Goal: Register for event/course

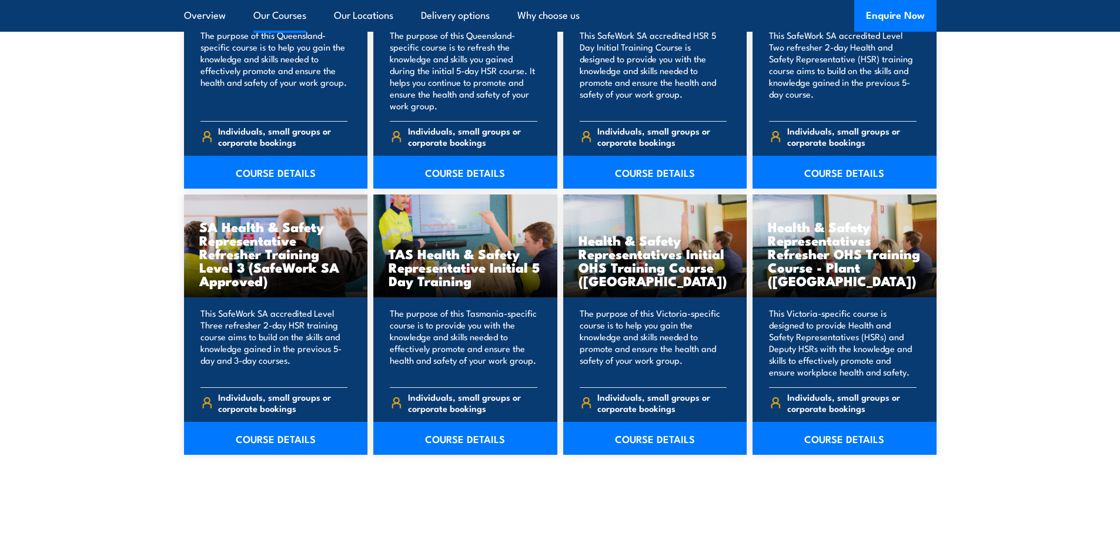
scroll to position [1646, 0]
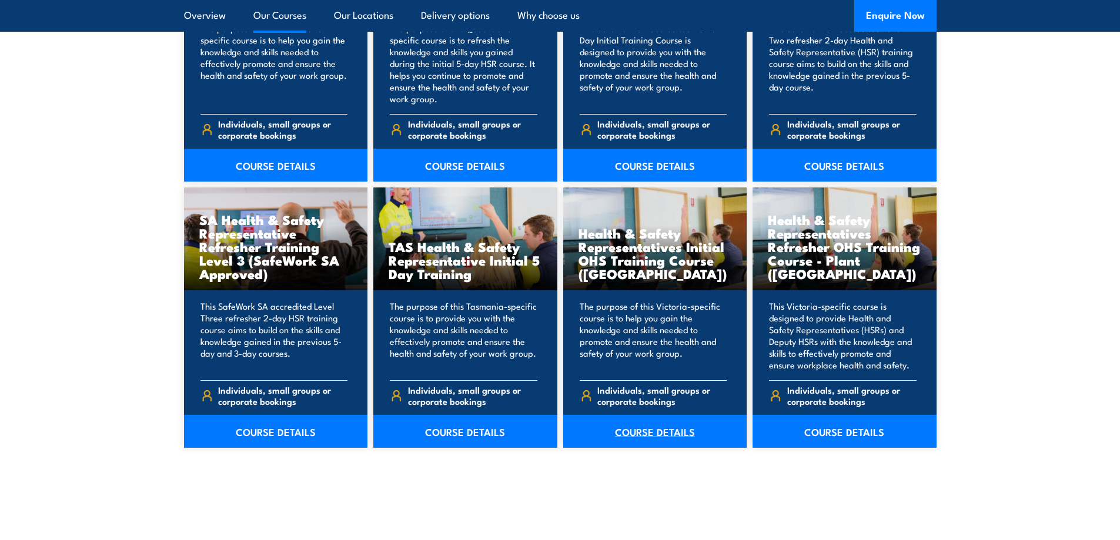
click at [658, 434] on link "COURSE DETAILS" at bounding box center [655, 431] width 184 height 33
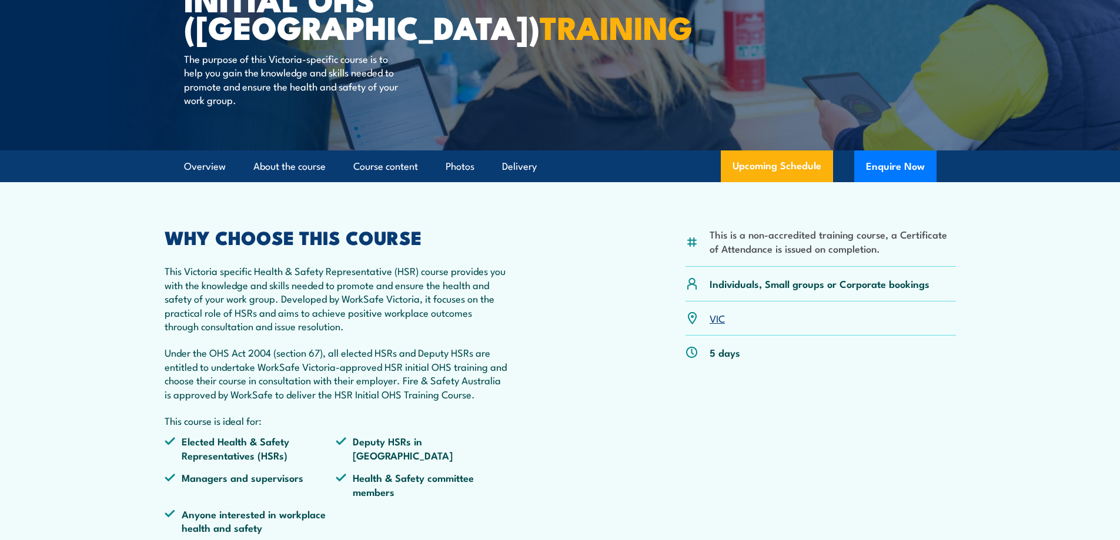
scroll to position [235, 0]
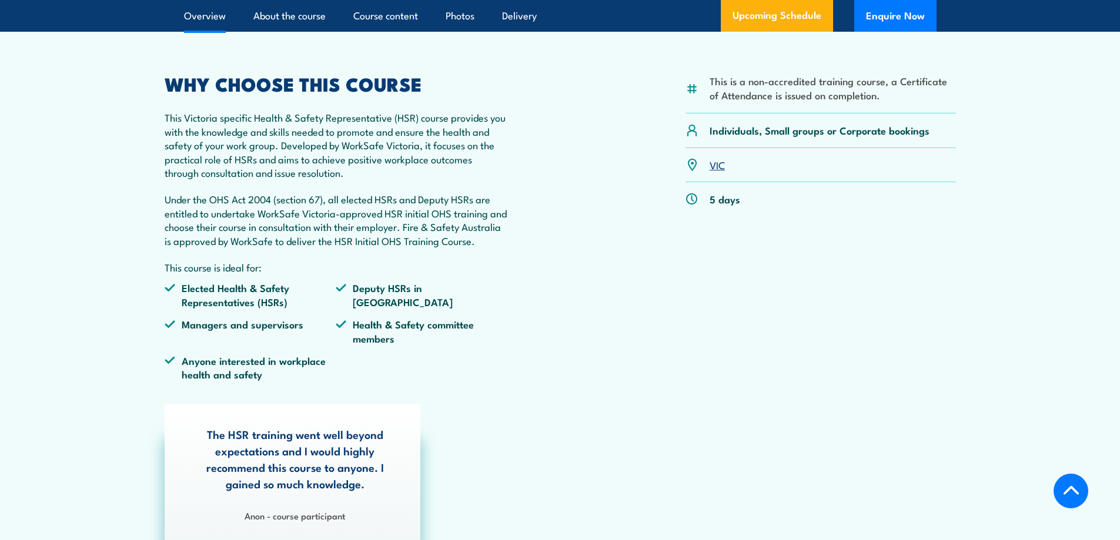
scroll to position [353, 0]
